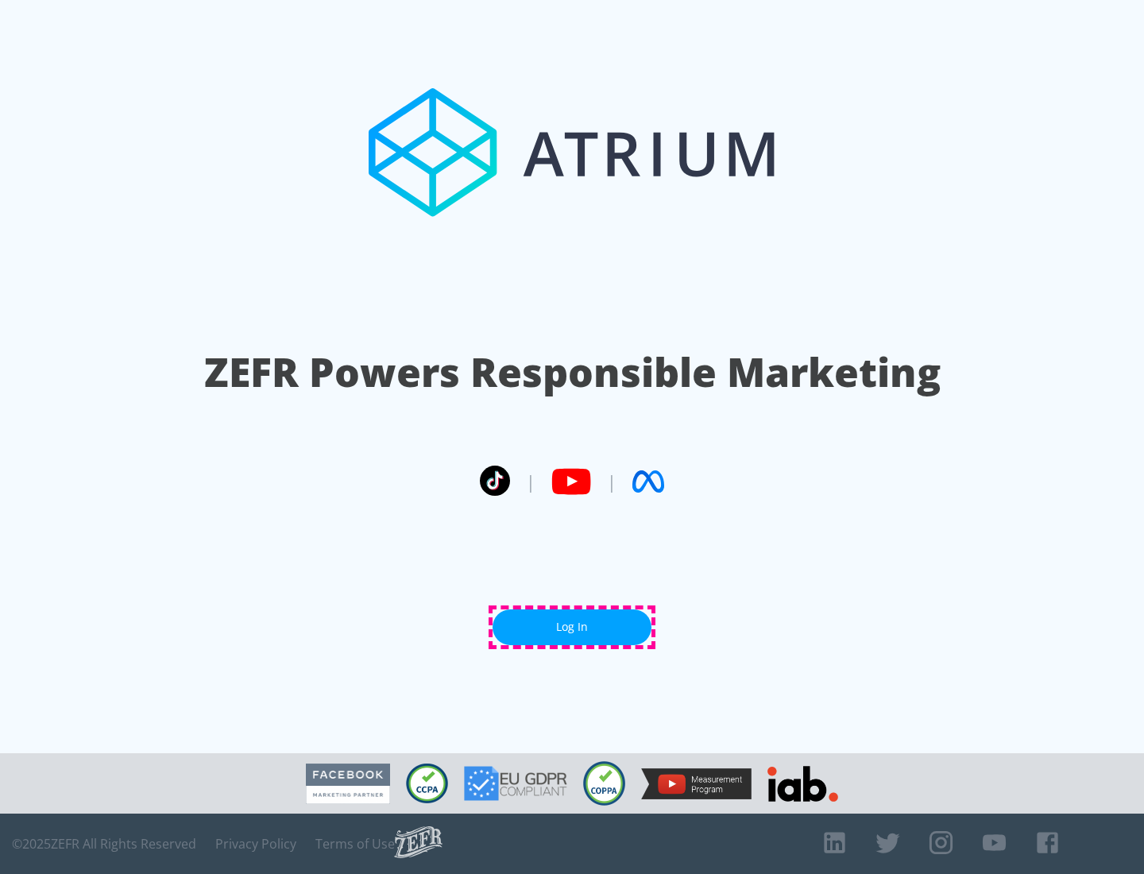
click at [572, 627] on link "Log In" at bounding box center [572, 627] width 159 height 36
